Goal: Information Seeking & Learning: Learn about a topic

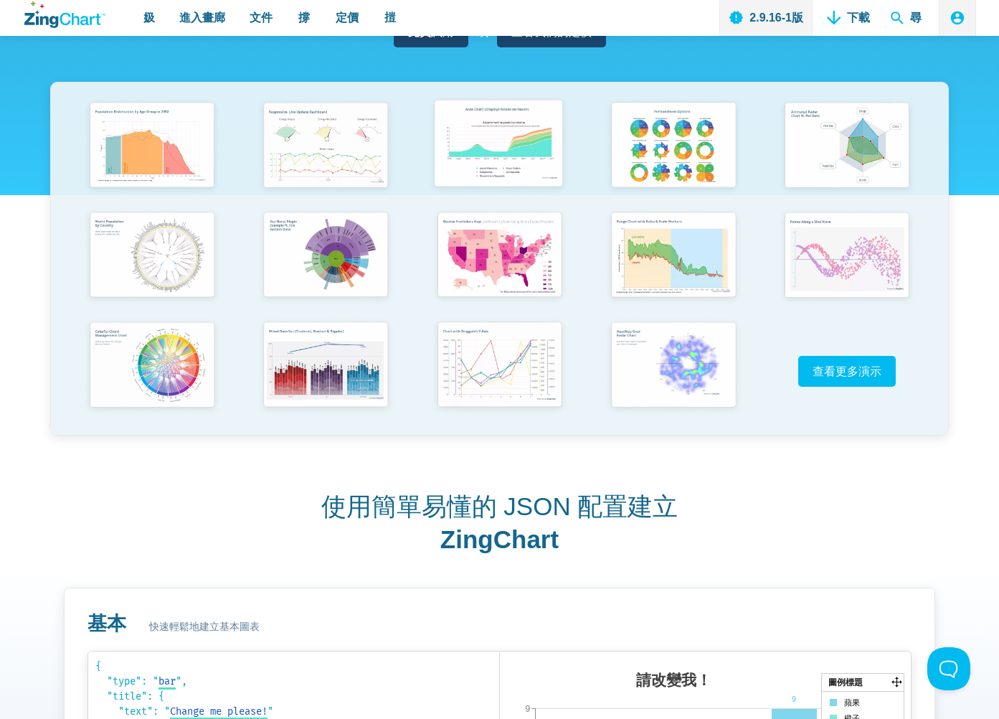
scroll to position [287, 0]
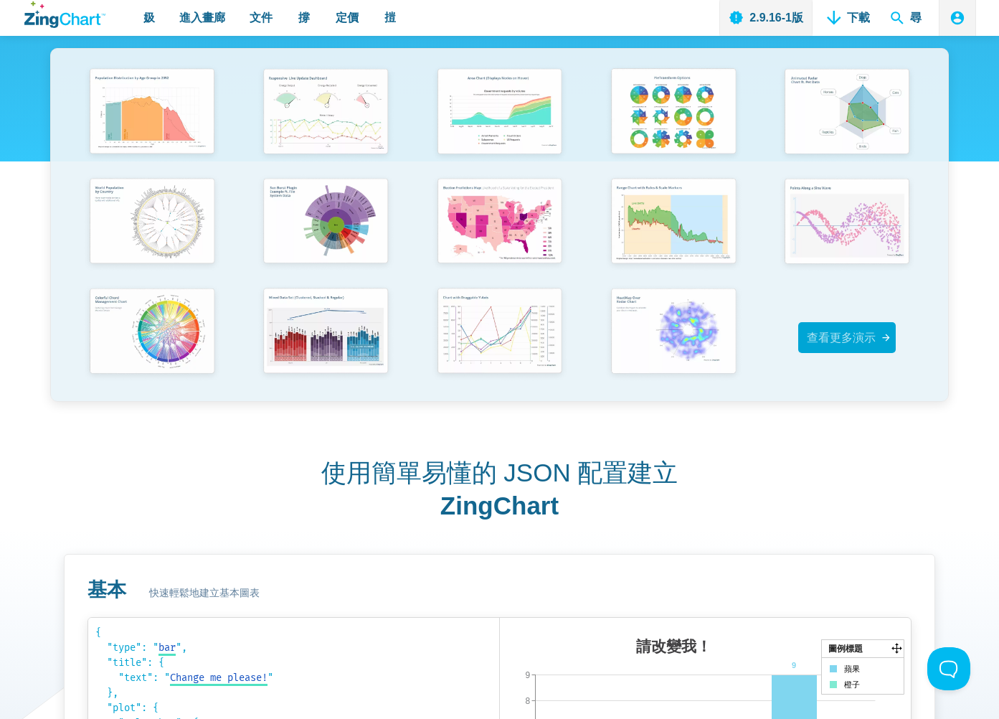
click at [842, 334] on span "查看更多演示" at bounding box center [841, 337] width 69 height 12
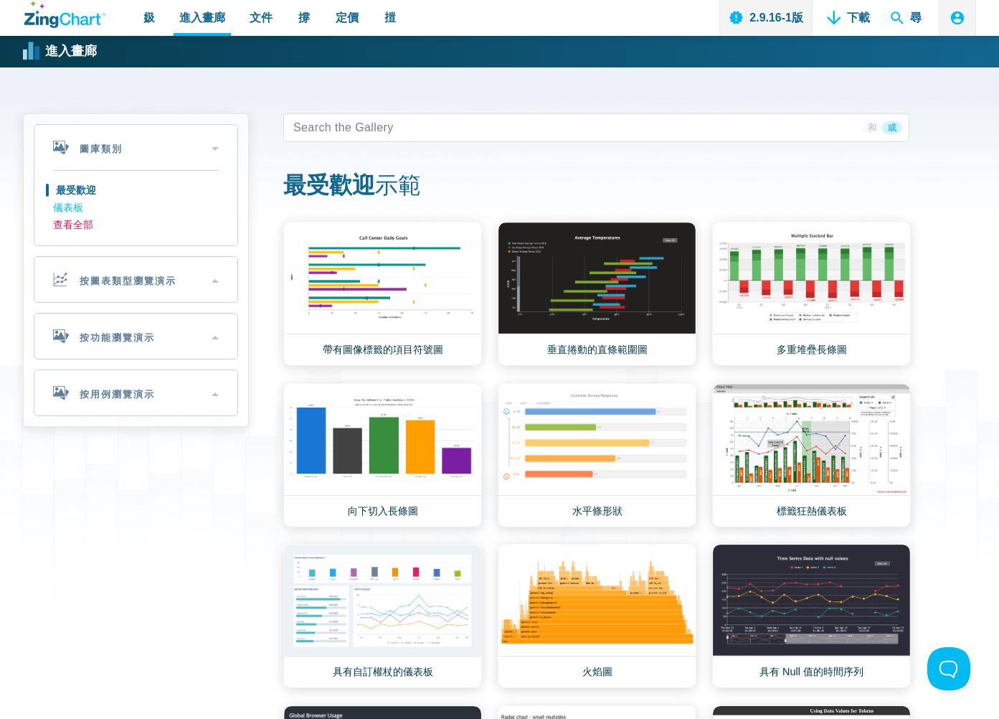
click at [67, 225] on link "查看全部" at bounding box center [136, 225] width 166 height 17
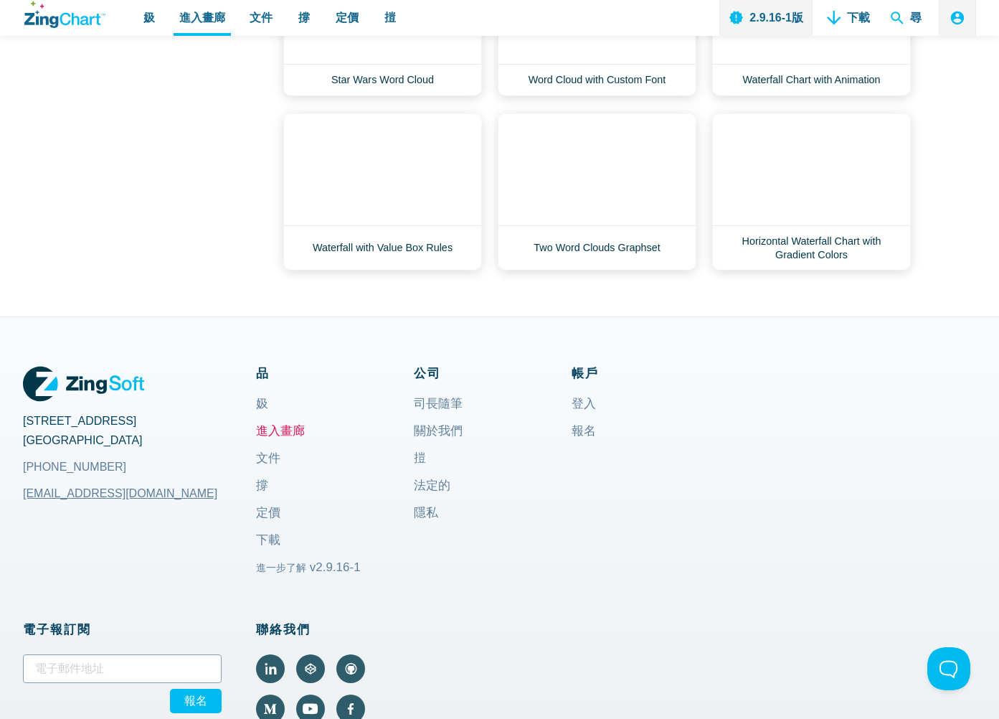
scroll to position [18903, 0]
